Goal: Task Accomplishment & Management: Complete application form

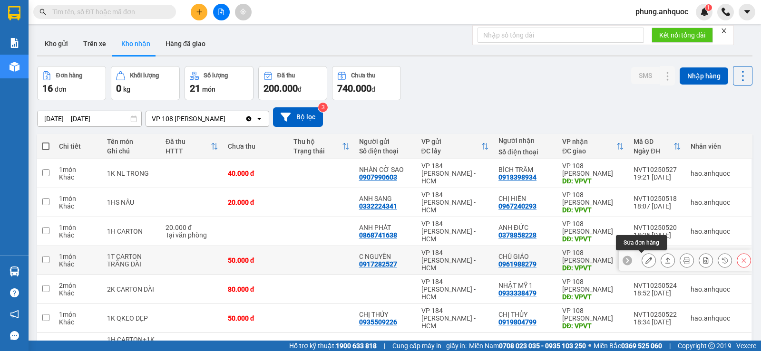
click at [645, 264] on icon at bounding box center [648, 260] width 7 height 7
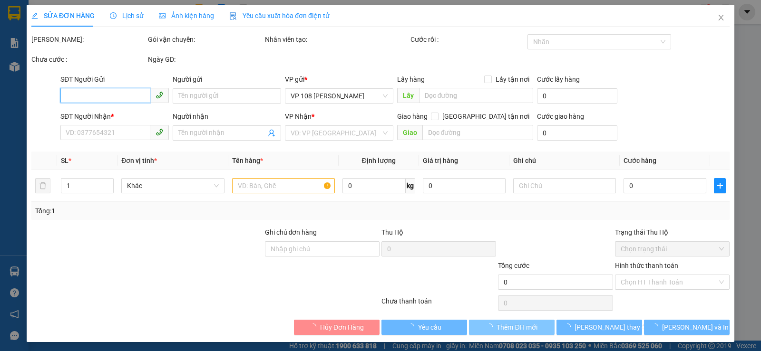
type input "0917282527"
type input "C NGUYÊN"
type input "0961988279"
type input "CHÚ GIÁO"
type input "VPVT"
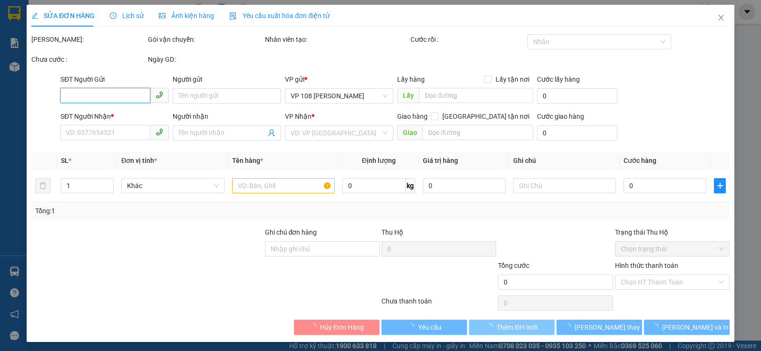
type input "50.000"
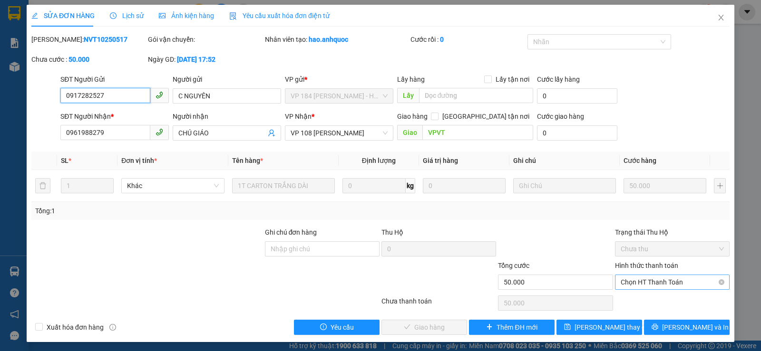
click at [627, 283] on span "Chọn HT Thanh Toán" at bounding box center [672, 282] width 103 height 14
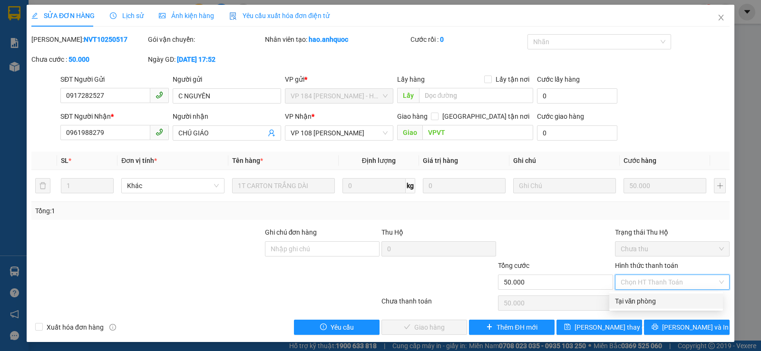
click at [625, 302] on div "Tại văn phòng" at bounding box center [666, 301] width 102 height 10
type input "0"
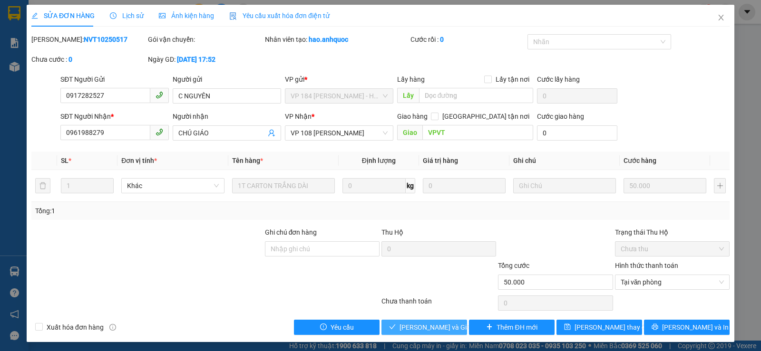
click at [413, 329] on span "[PERSON_NAME] và Giao hàng" at bounding box center [444, 327] width 91 height 10
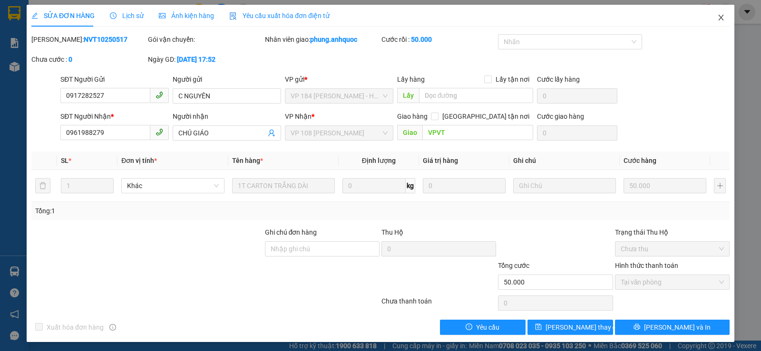
click at [718, 19] on icon "close" at bounding box center [720, 18] width 5 height 6
